Goal: Information Seeking & Learning: Learn about a topic

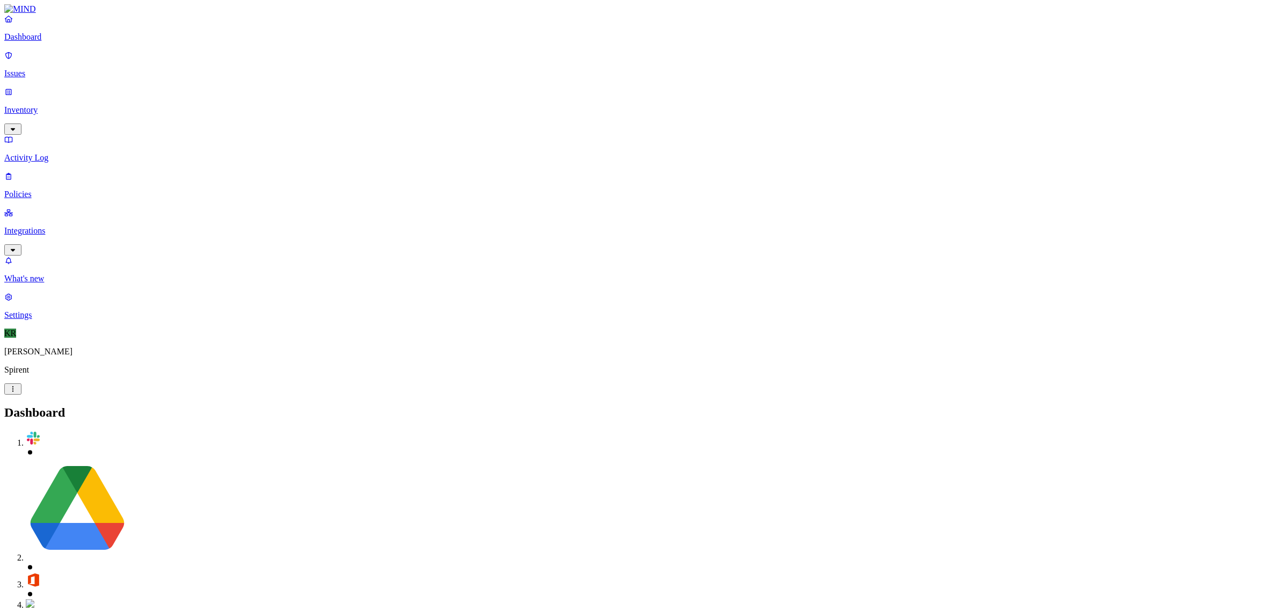
click at [35, 69] on p "Issues" at bounding box center [643, 74] width 1279 height 10
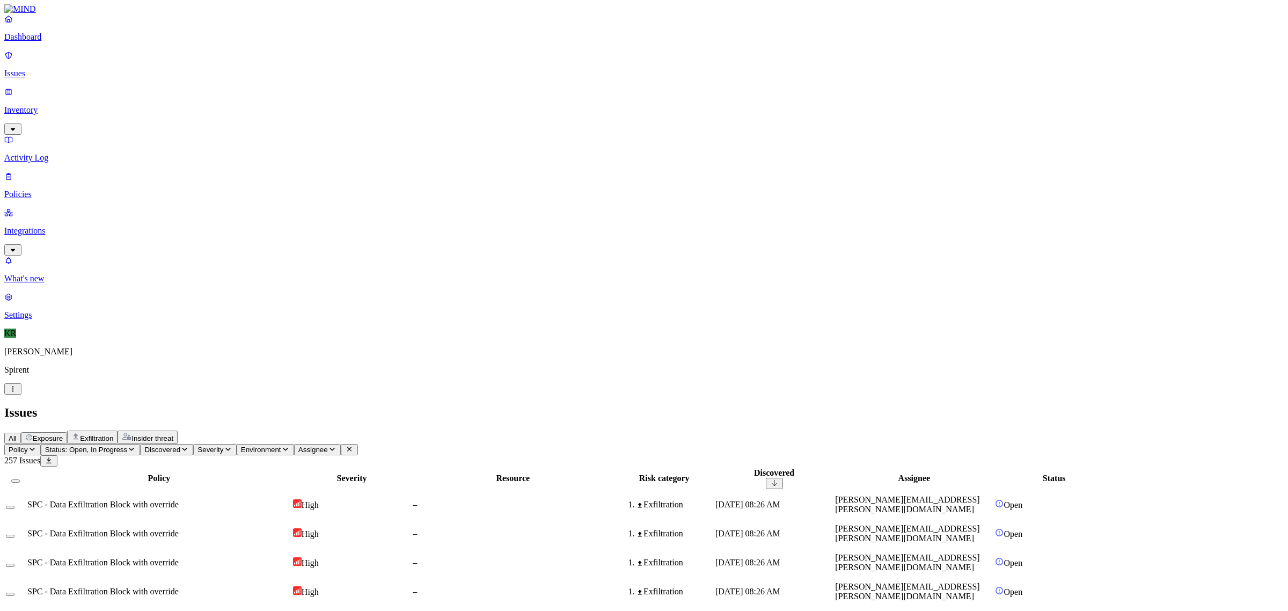
click at [67, 432] on button "Exposure" at bounding box center [44, 438] width 46 height 12
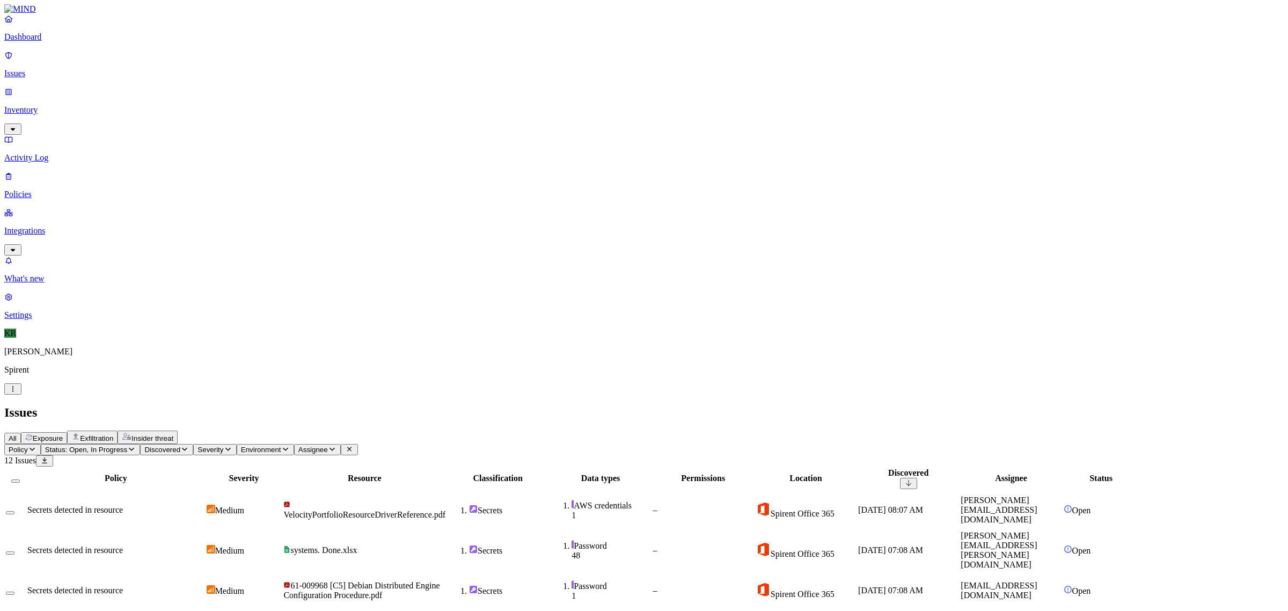
click at [173, 434] on span "Insider threat" at bounding box center [152, 438] width 42 height 8
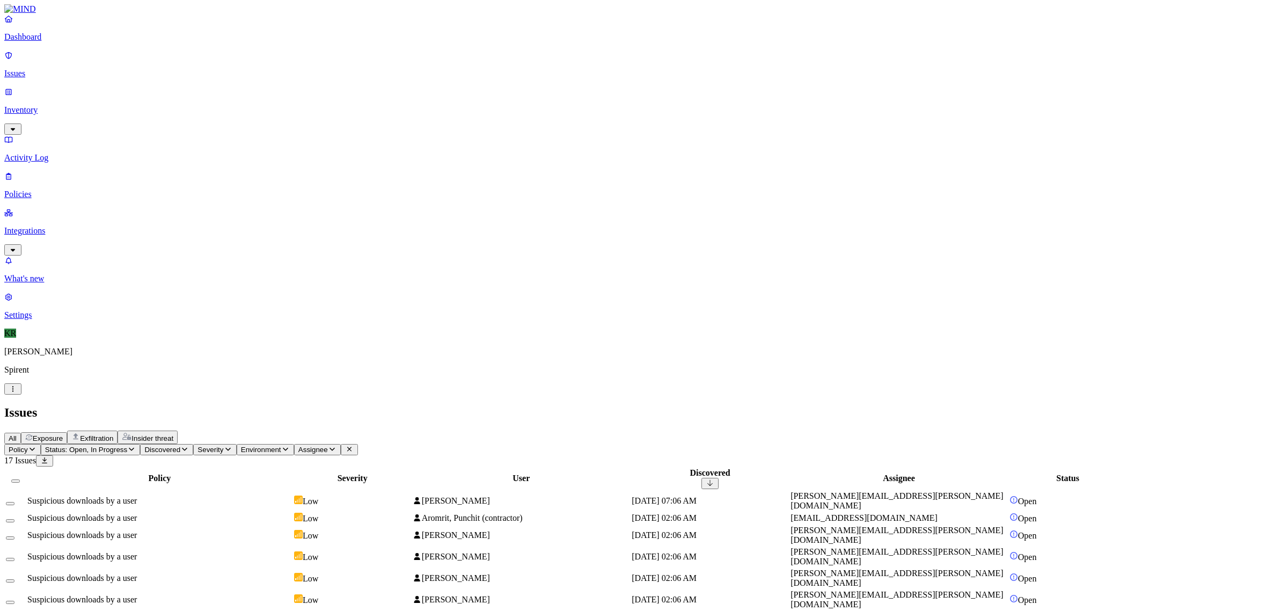
drag, startPoint x: 843, startPoint y: 48, endPoint x: 744, endPoint y: 89, distance: 107.1
click at [843, 430] on div "All Exposure Exfiltration Insider threat" at bounding box center [643, 436] width 1279 height 13
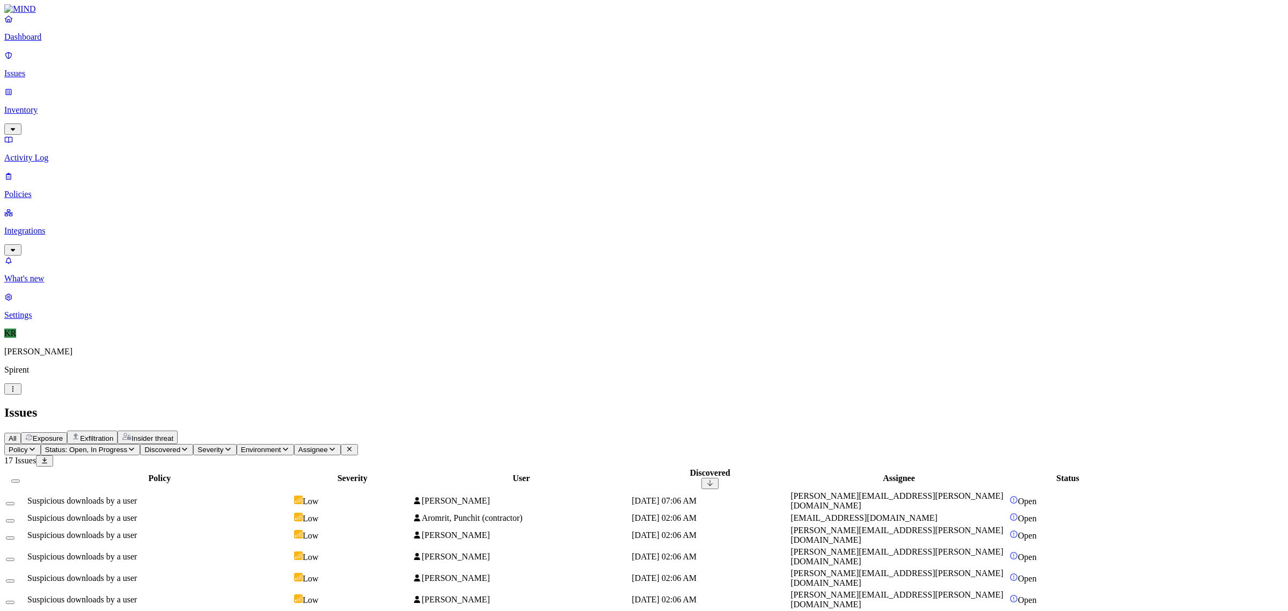
click at [53, 42] on p "Dashboard" at bounding box center [643, 37] width 1279 height 10
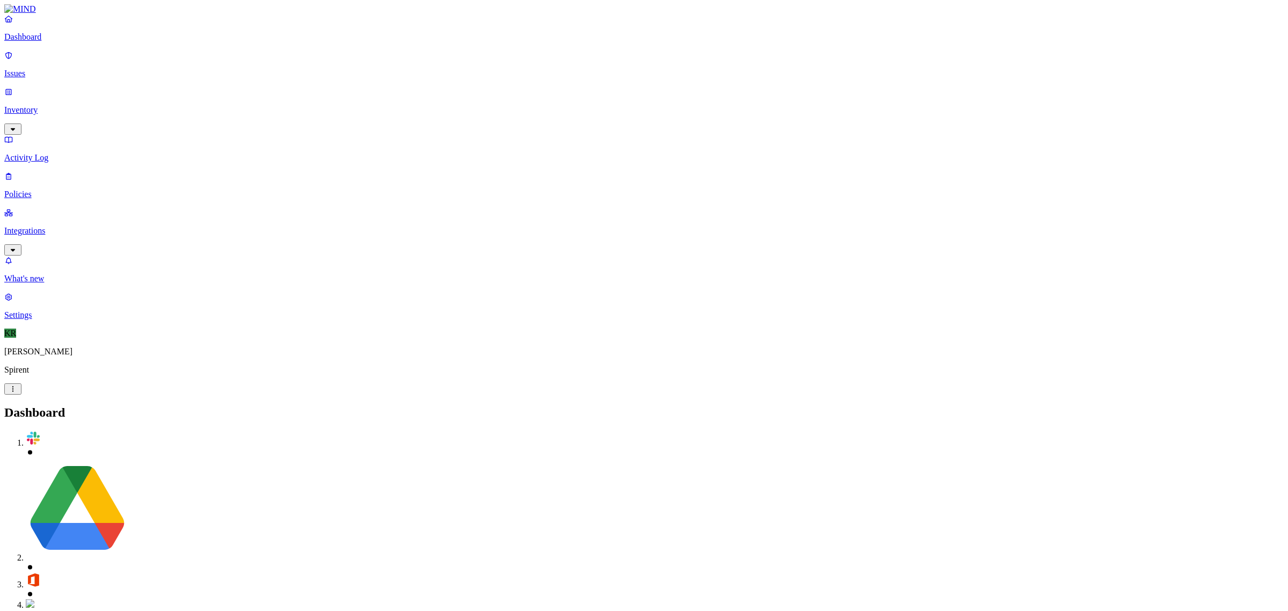
click at [38, 71] on p "Issues" at bounding box center [643, 74] width 1279 height 10
